Goal: Check status: Check status

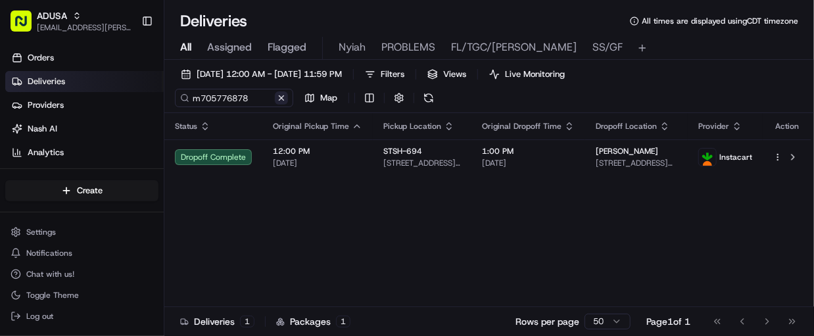
click at [282, 99] on button at bounding box center [281, 97] width 13 height 13
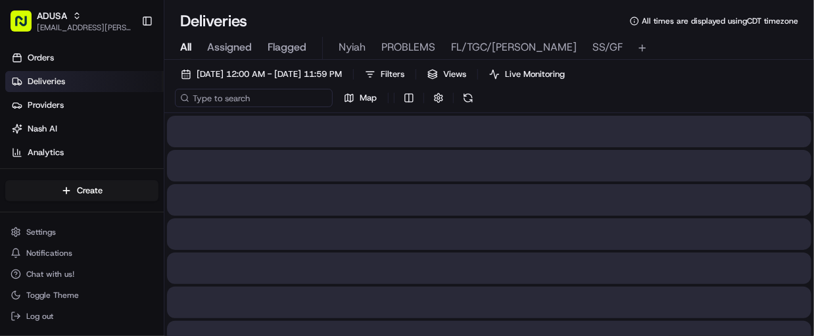
click at [227, 99] on input at bounding box center [254, 98] width 158 height 18
paste input "m707981113"
type input "m707981113"
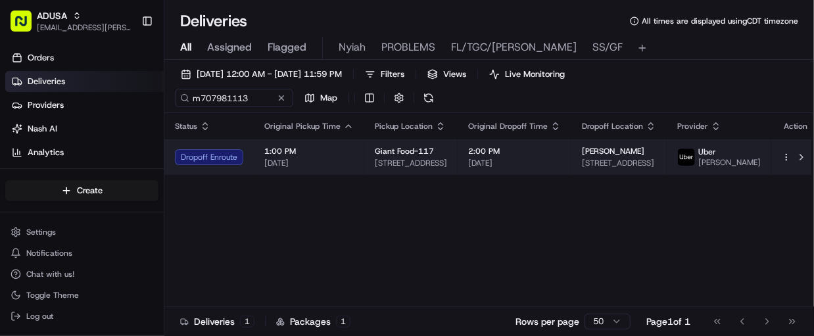
click at [337, 160] on div "1:00 PM [DATE]" at bounding box center [308, 157] width 89 height 22
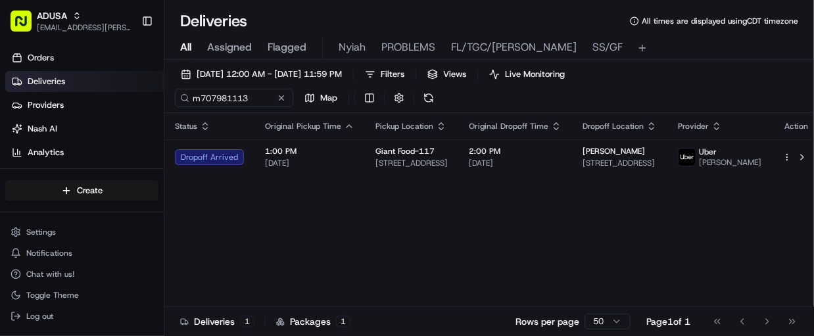
click at [282, 97] on button at bounding box center [281, 97] width 13 height 13
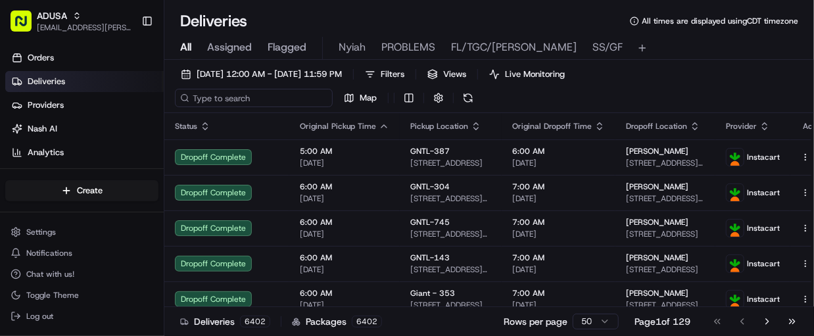
click at [266, 95] on input at bounding box center [254, 98] width 158 height 18
paste input "m705646037"
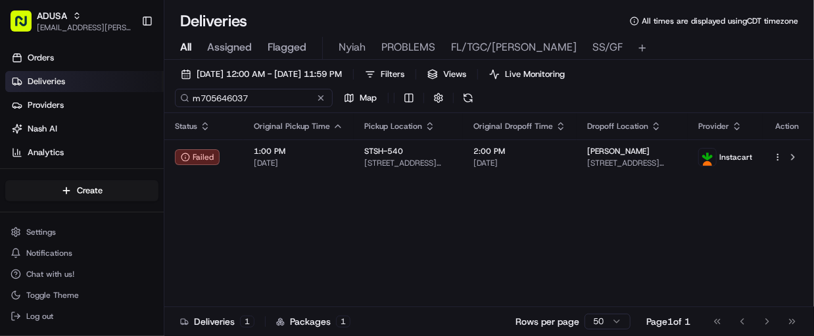
type input "m705646037"
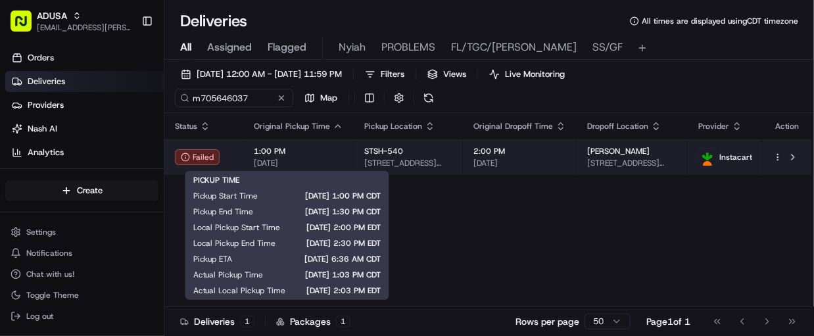
click at [326, 150] on span "1:00 PM" at bounding box center [298, 151] width 89 height 11
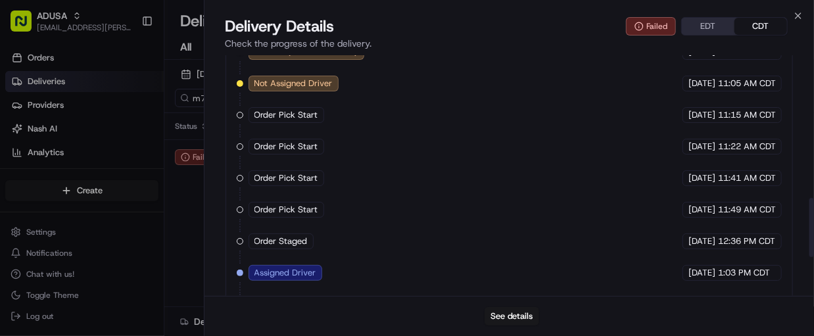
scroll to position [734, 0]
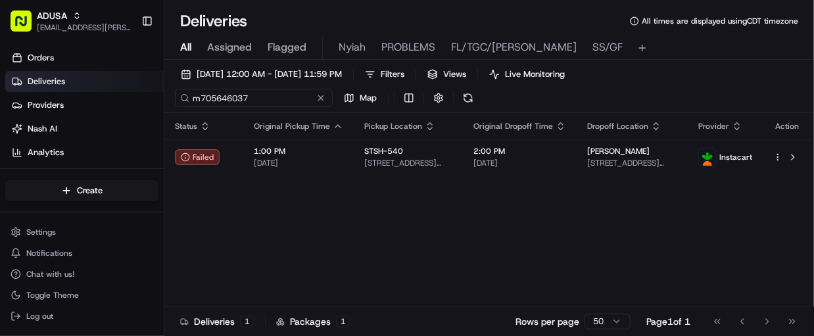
drag, startPoint x: 253, startPoint y: 99, endPoint x: 193, endPoint y: 95, distance: 60.6
click at [193, 95] on input "m705646037" at bounding box center [254, 98] width 158 height 18
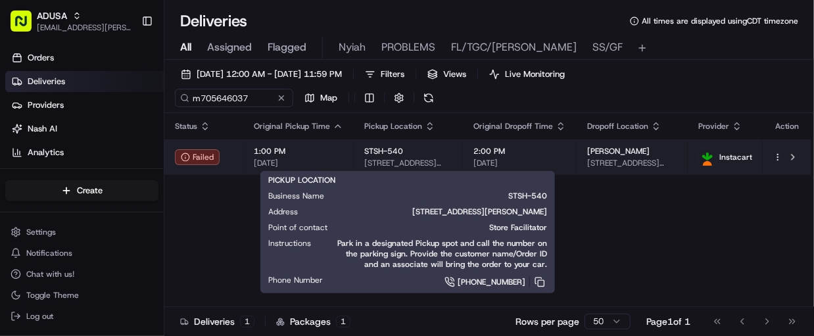
click at [444, 156] on div "STSH-[STREET_ADDRESS][PERSON_NAME]" at bounding box center [408, 157] width 88 height 22
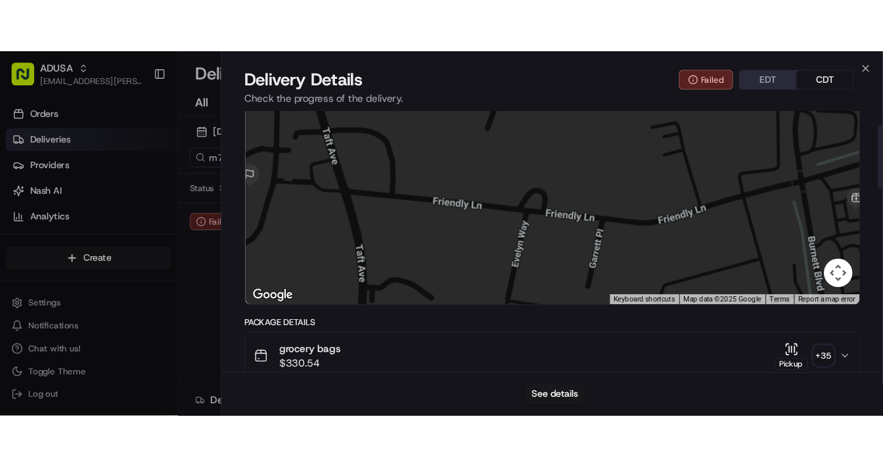
scroll to position [51, 0]
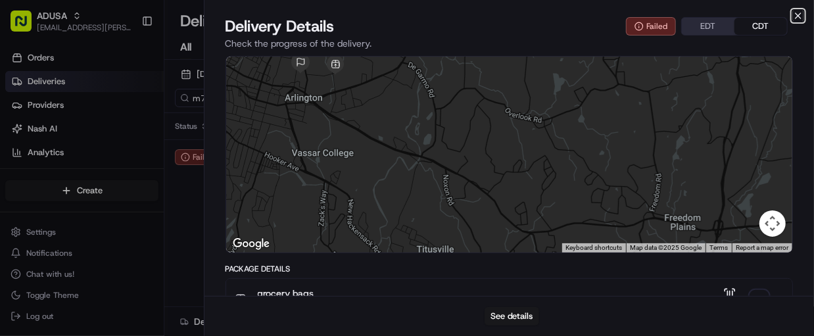
click at [797, 12] on icon "button" at bounding box center [798, 16] width 11 height 11
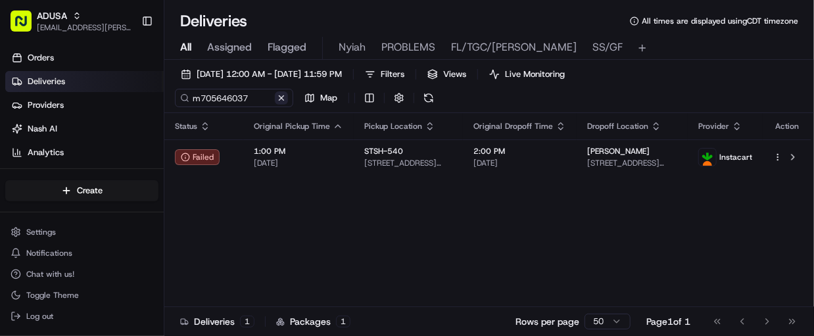
click at [281, 97] on button at bounding box center [281, 97] width 13 height 13
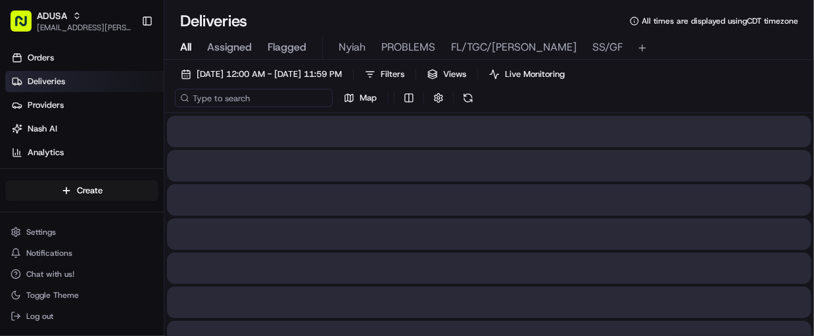
click at [245, 95] on input at bounding box center [254, 98] width 158 height 18
paste input "m704556120"
type input "m704556120"
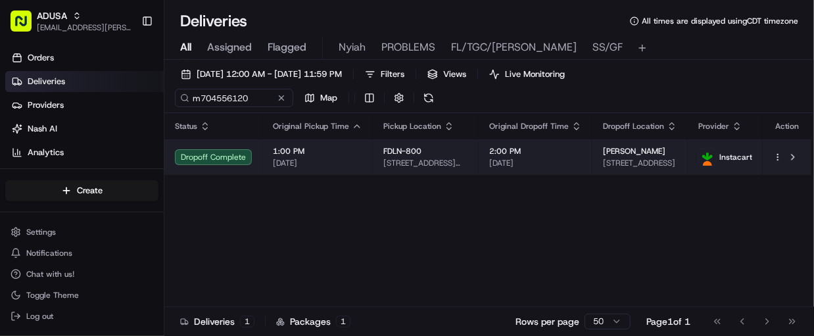
click at [359, 159] on td "1:00 PM [DATE]" at bounding box center [317, 156] width 110 height 35
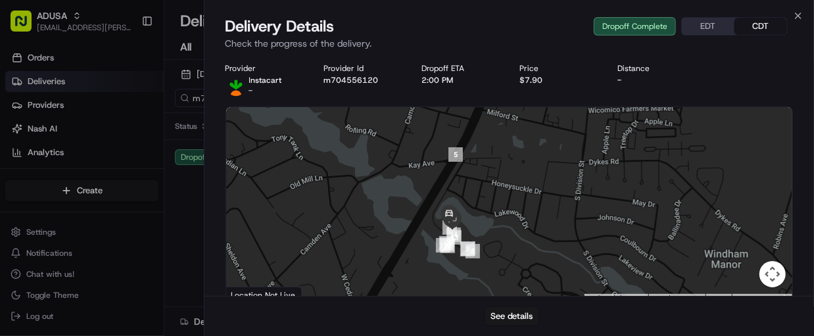
drag, startPoint x: 452, startPoint y: 256, endPoint x: 478, endPoint y: 193, distance: 68.6
click at [478, 193] on div at bounding box center [509, 205] width 567 height 196
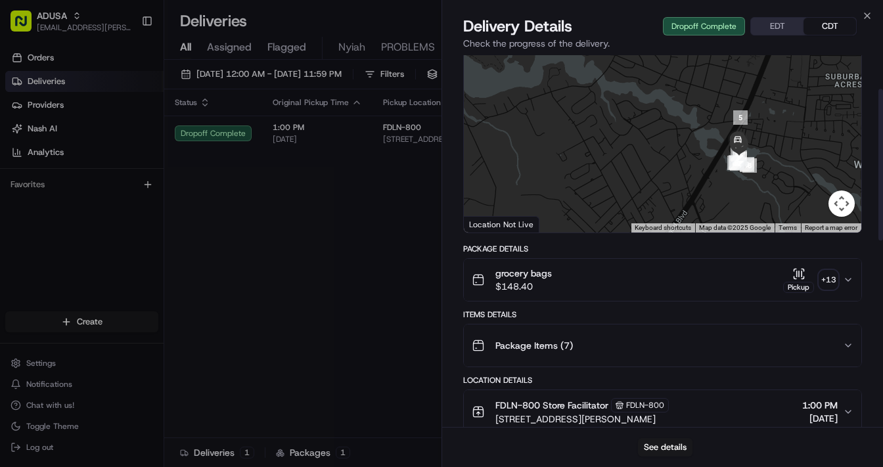
scroll to position [67, 0]
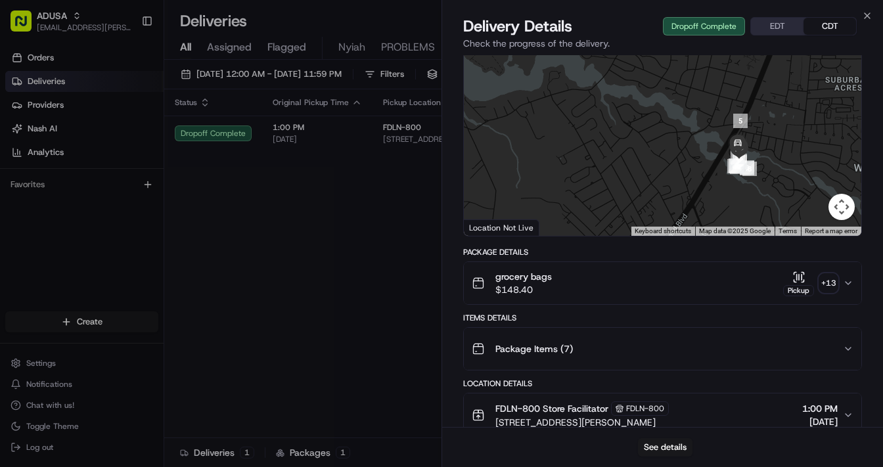
click at [813, 279] on div "+ 13" at bounding box center [829, 283] width 18 height 18
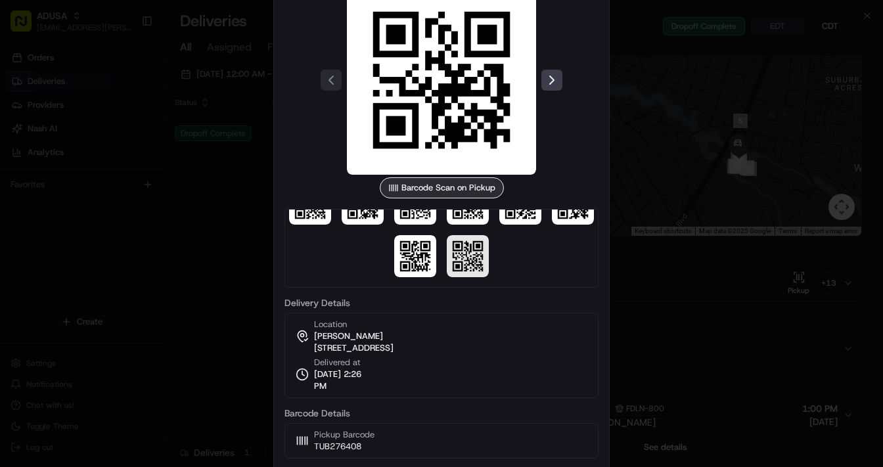
scroll to position [0, 0]
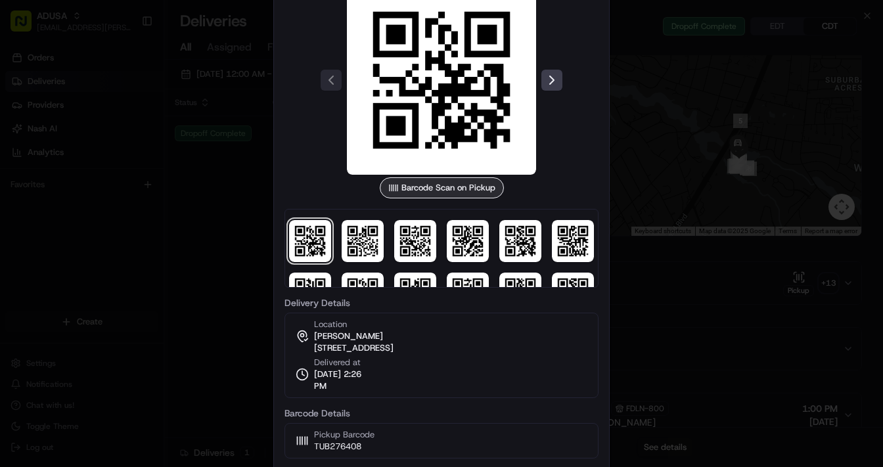
click at [231, 231] on div at bounding box center [441, 233] width 883 height 467
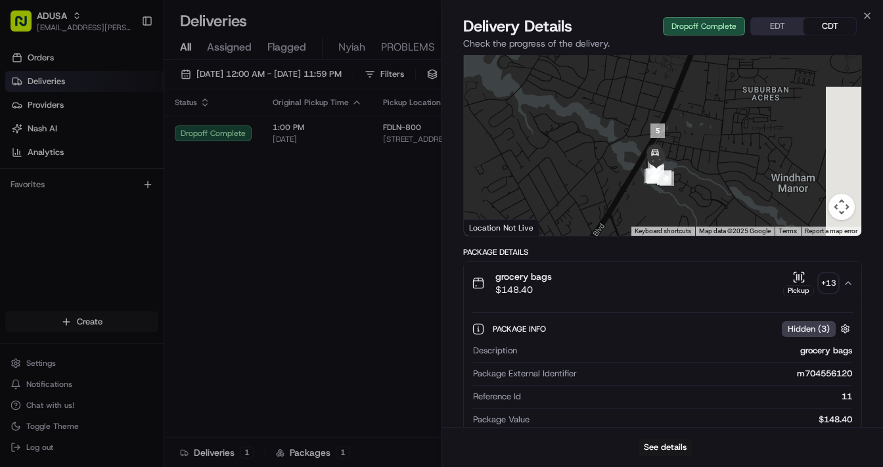
drag, startPoint x: 661, startPoint y: 168, endPoint x: 562, endPoint y: 181, distance: 99.4
click at [562, 181] on div at bounding box center [663, 138] width 398 height 196
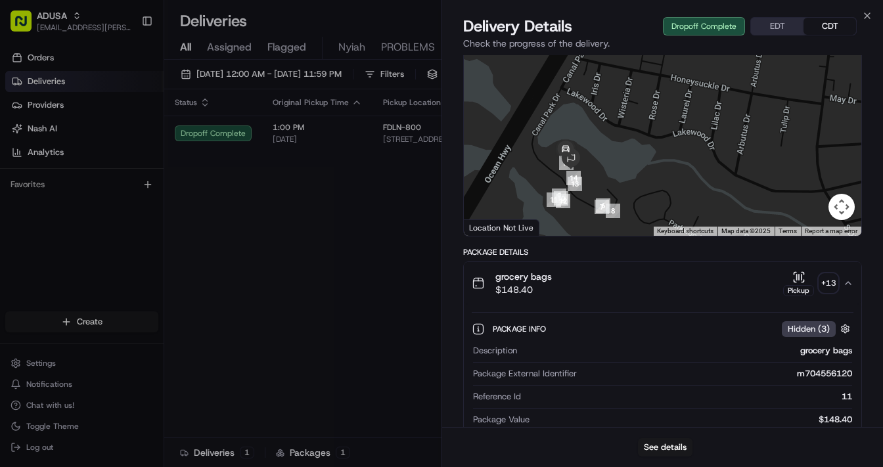
drag, startPoint x: 605, startPoint y: 158, endPoint x: 657, endPoint y: 150, distance: 53.3
click at [657, 150] on div at bounding box center [663, 138] width 398 height 196
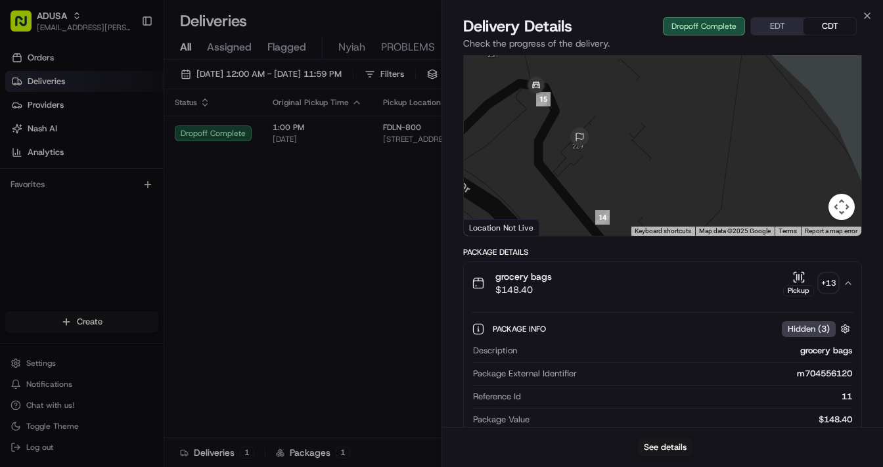
drag, startPoint x: 593, startPoint y: 160, endPoint x: 599, endPoint y: 110, distance: 50.3
click at [599, 110] on div at bounding box center [663, 138] width 398 height 196
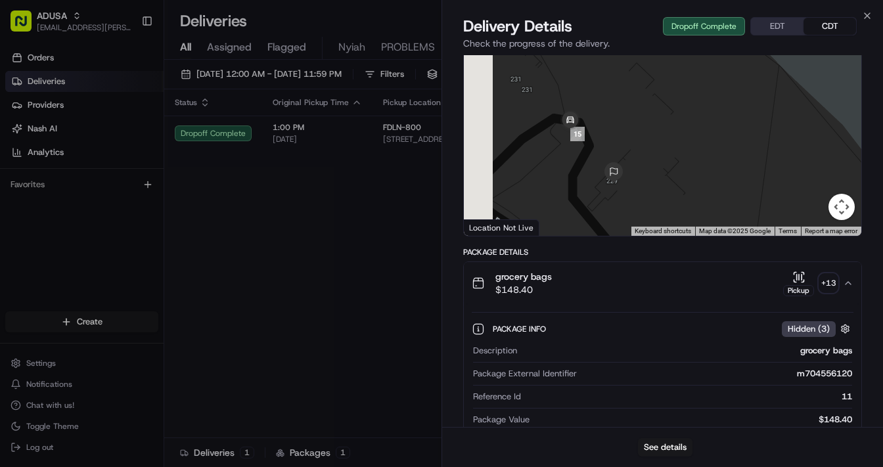
drag, startPoint x: 571, startPoint y: 116, endPoint x: 596, endPoint y: 145, distance: 37.7
click at [596, 145] on div at bounding box center [663, 138] width 398 height 196
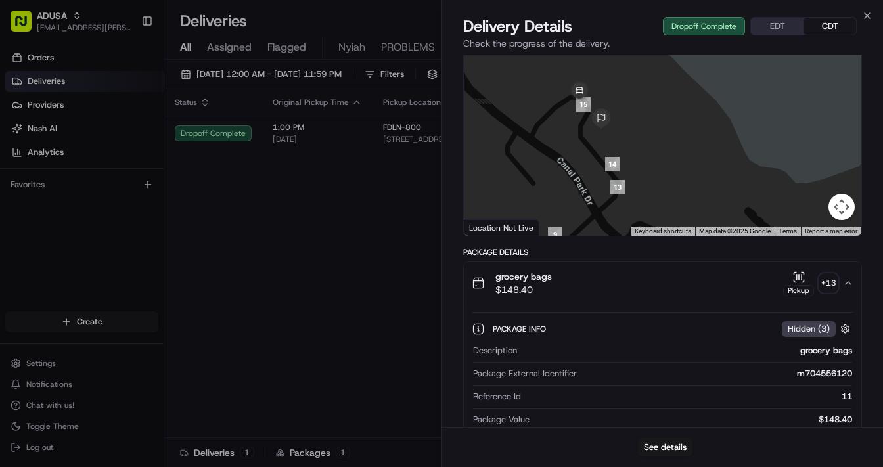
drag, startPoint x: 606, startPoint y: 181, endPoint x: 561, endPoint y: 133, distance: 66.1
click at [561, 133] on div at bounding box center [663, 138] width 398 height 196
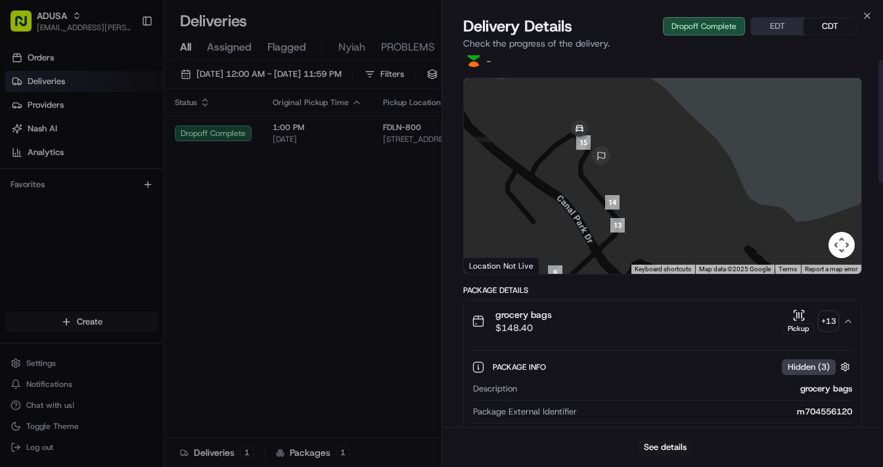
scroll to position [14, 0]
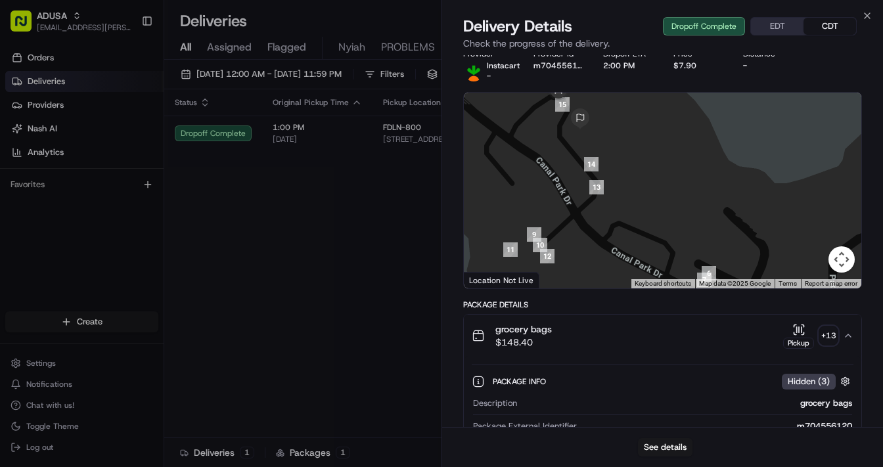
drag, startPoint x: 576, startPoint y: 220, endPoint x: 552, endPoint y: 168, distance: 57.9
click at [552, 168] on div at bounding box center [663, 191] width 398 height 196
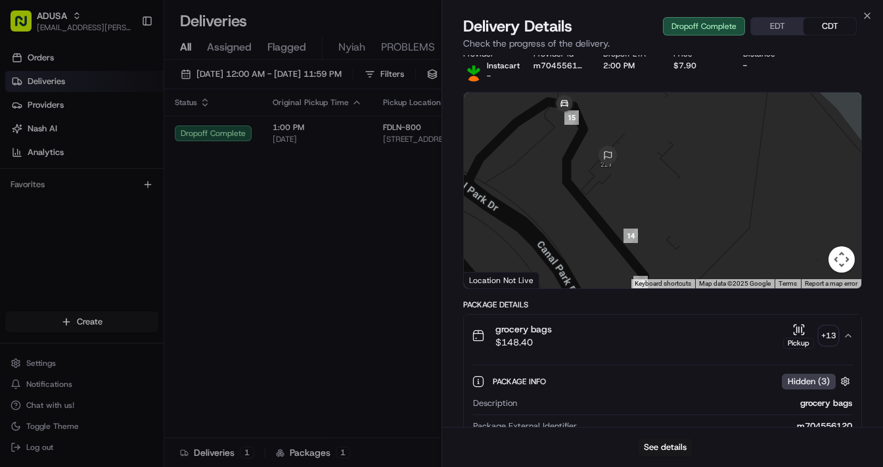
drag, startPoint x: 555, startPoint y: 155, endPoint x: 565, endPoint y: 221, distance: 67.2
click at [565, 221] on div at bounding box center [663, 191] width 398 height 196
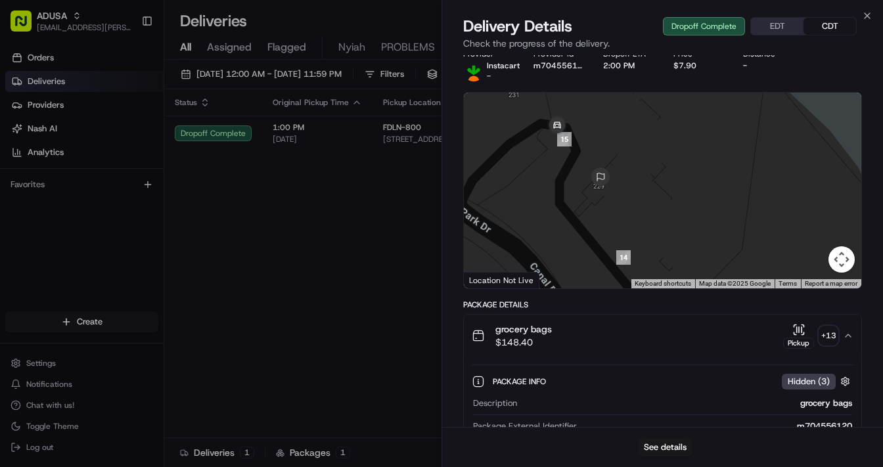
drag, startPoint x: 573, startPoint y: 182, endPoint x: 565, endPoint y: 205, distance: 24.3
click at [565, 205] on div at bounding box center [663, 191] width 398 height 196
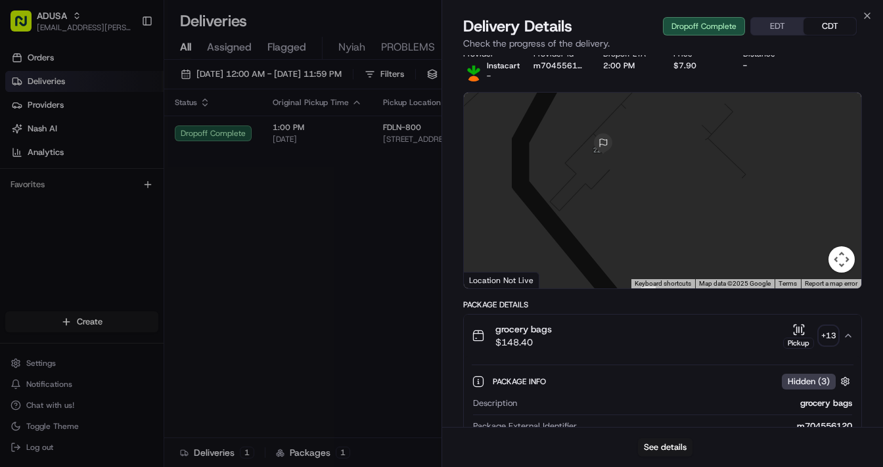
drag, startPoint x: 518, startPoint y: 151, endPoint x: 553, endPoint y: 173, distance: 41.9
click at [553, 173] on div at bounding box center [663, 191] width 398 height 196
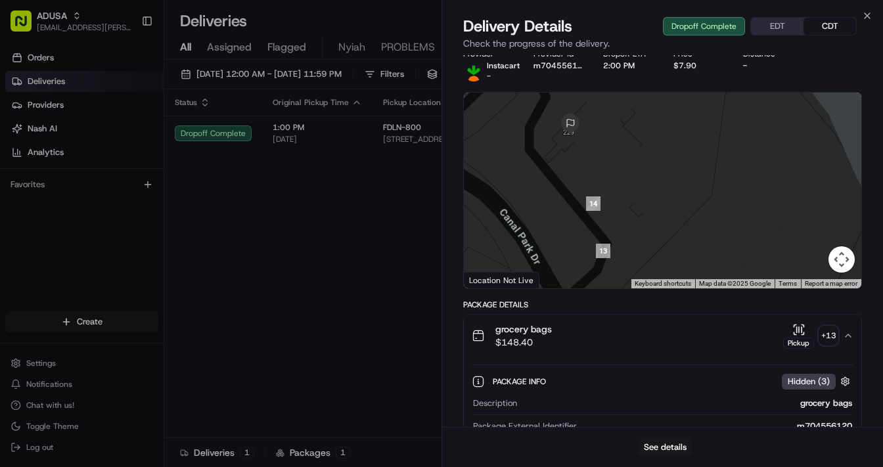
drag, startPoint x: 559, startPoint y: 203, endPoint x: 551, endPoint y: 171, distance: 33.2
click at [551, 171] on div at bounding box center [663, 191] width 398 height 196
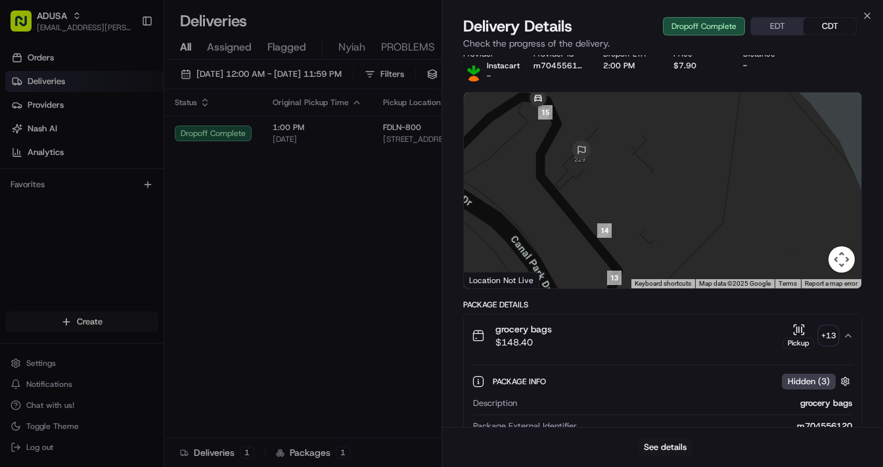
drag, startPoint x: 537, startPoint y: 163, endPoint x: 549, endPoint y: 193, distance: 31.9
click at [549, 193] on div at bounding box center [663, 191] width 398 height 196
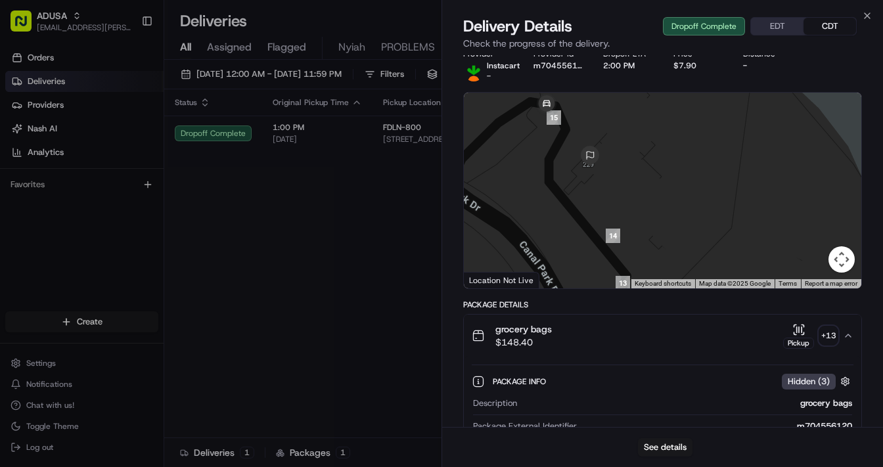
drag, startPoint x: 536, startPoint y: 181, endPoint x: 547, endPoint y: 189, distance: 13.1
click at [547, 189] on div at bounding box center [663, 191] width 398 height 196
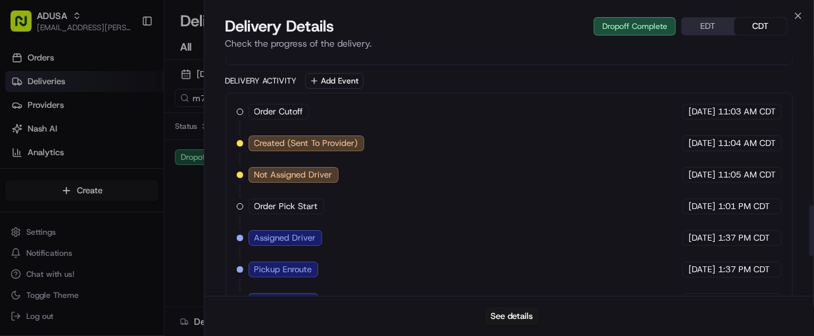
scroll to position [649, 0]
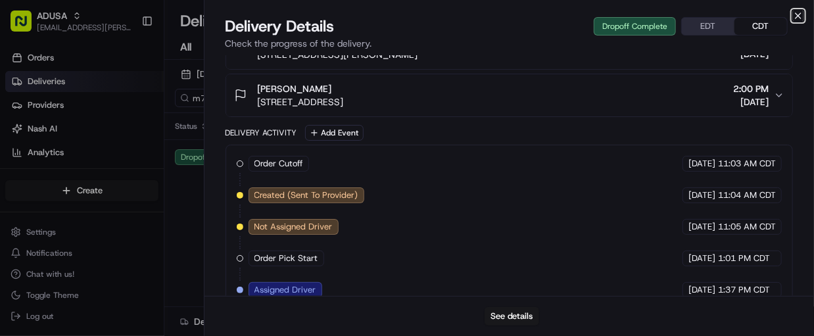
click at [796, 15] on icon "button" at bounding box center [798, 16] width 11 height 11
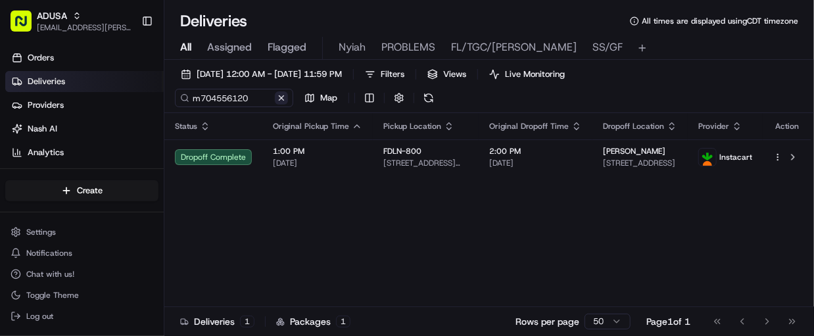
click at [284, 98] on button at bounding box center [281, 97] width 13 height 13
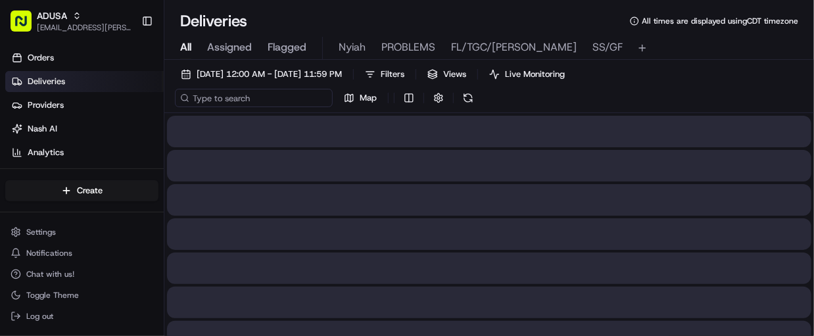
click at [243, 100] on input at bounding box center [254, 98] width 158 height 18
paste input "m703909487"
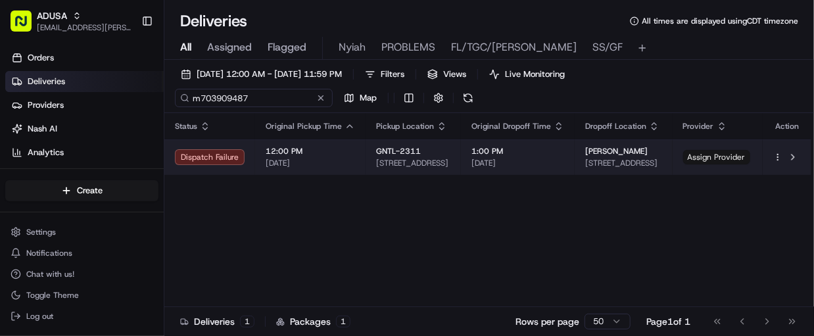
type input "m703909487"
click at [715, 156] on span "Assign Provider" at bounding box center [716, 157] width 67 height 14
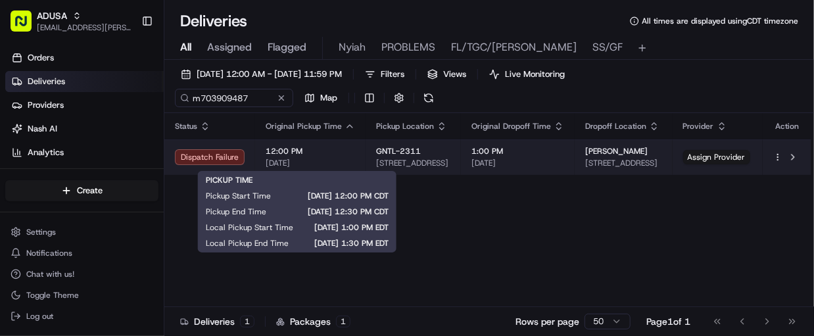
click at [324, 151] on span "12:00 PM" at bounding box center [310, 151] width 89 height 11
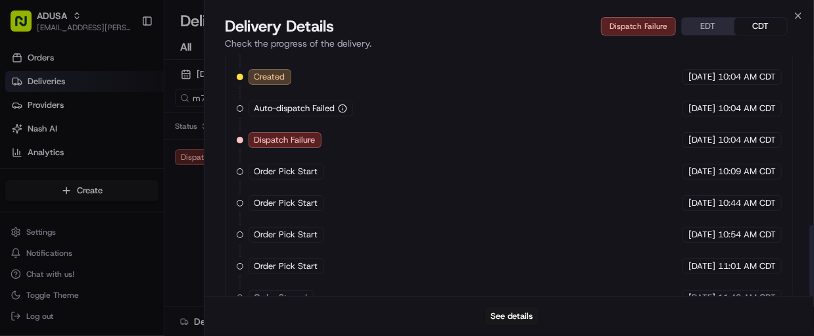
scroll to position [578, 0]
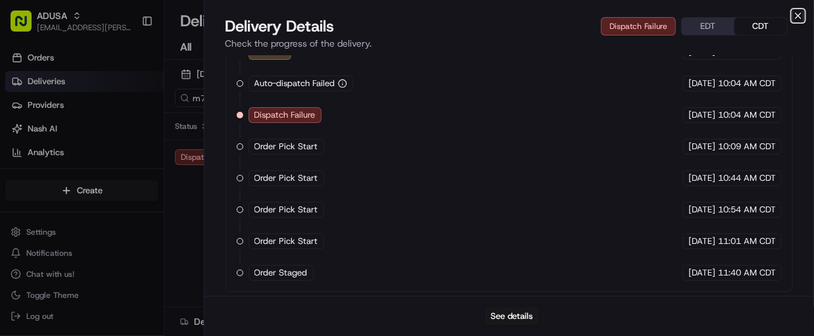
click at [797, 16] on icon "button" at bounding box center [797, 15] width 5 height 5
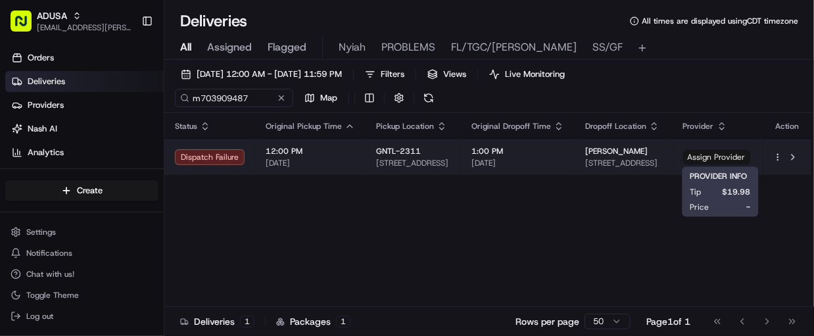
click at [728, 155] on span "Assign Provider" at bounding box center [716, 157] width 67 height 14
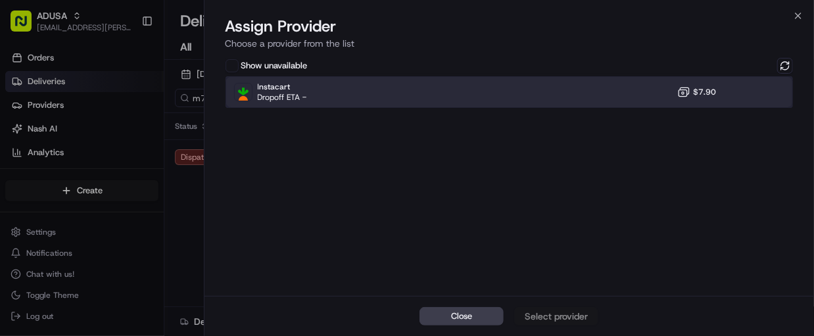
click at [337, 99] on div "Instacart Dropoff ETA - $7.90" at bounding box center [509, 92] width 568 height 32
click at [561, 315] on div "Assign Provider" at bounding box center [556, 316] width 64 height 13
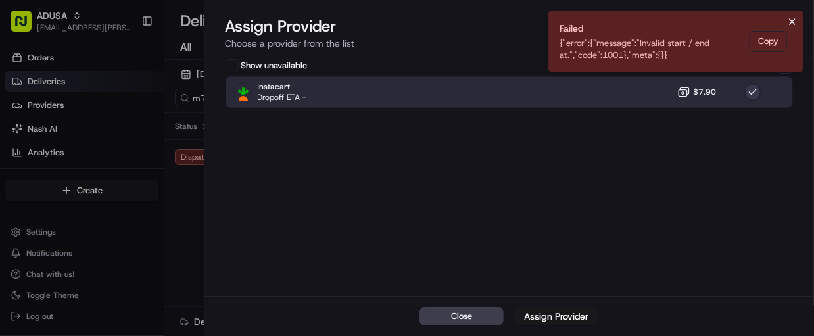
click at [791, 21] on icon "Notifications (F8)" at bounding box center [791, 21] width 5 height 5
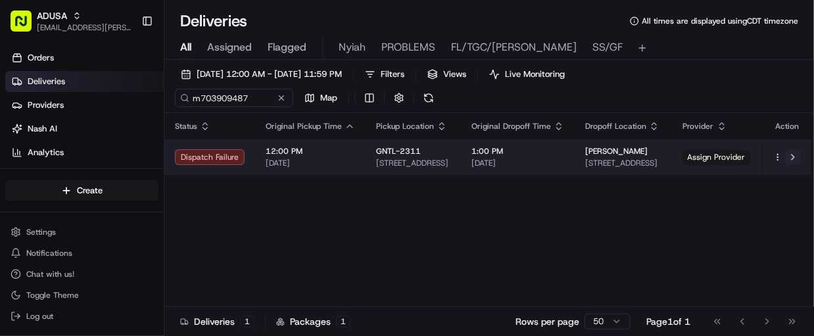
click at [791, 155] on button at bounding box center [793, 157] width 16 height 16
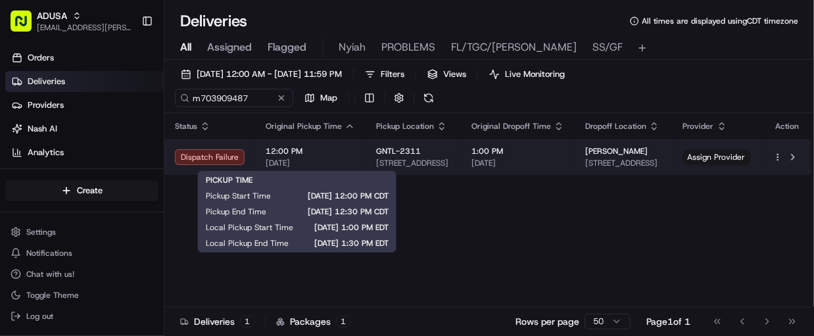
click at [340, 161] on span "[DATE]" at bounding box center [310, 163] width 89 height 11
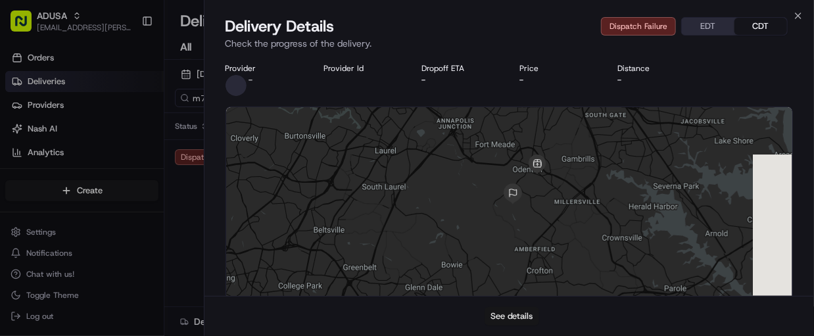
click at [515, 308] on button "See details" at bounding box center [511, 316] width 55 height 18
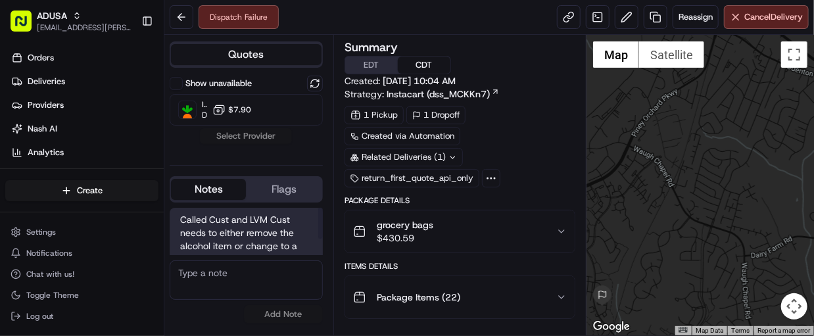
scroll to position [26, 0]
